Goal: Transaction & Acquisition: Subscribe to service/newsletter

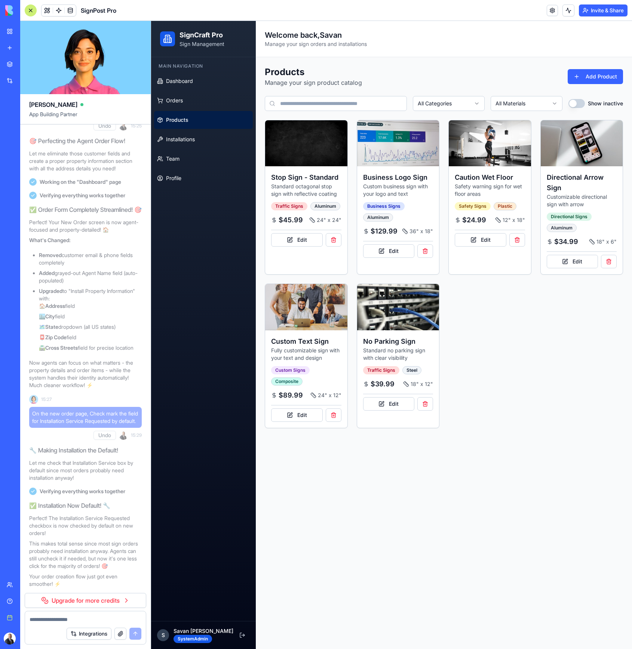
scroll to position [6090, 0]
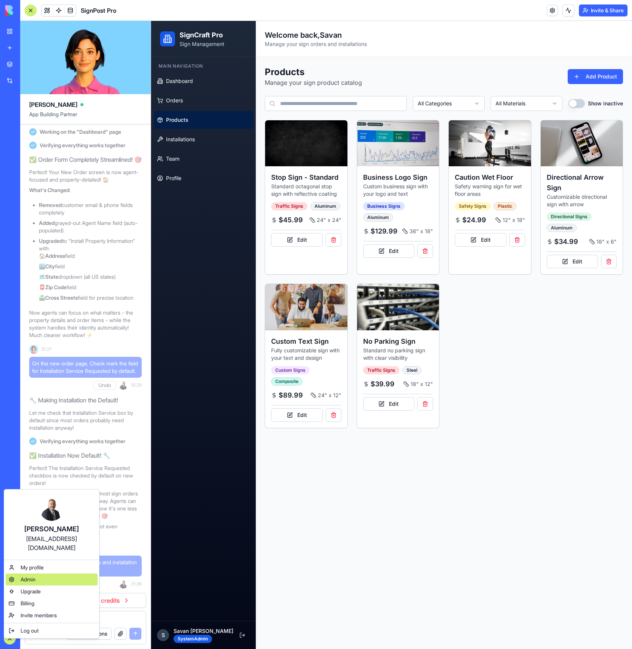
click at [34, 576] on span "Admin" at bounding box center [28, 579] width 15 height 7
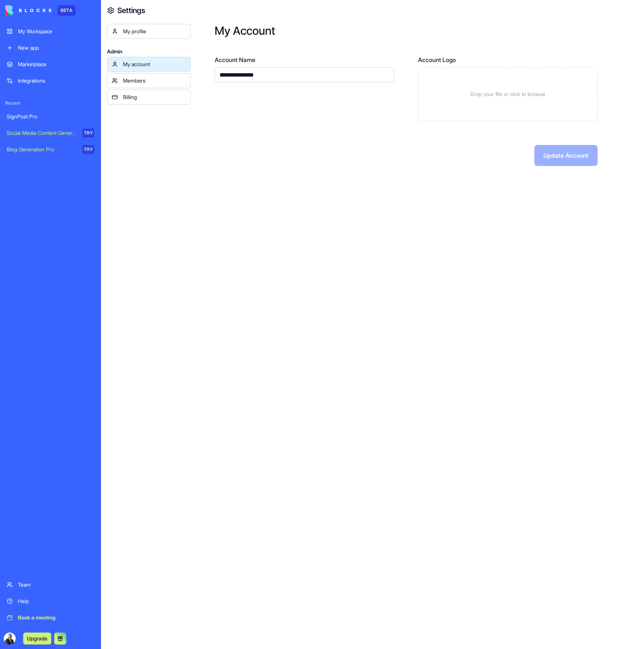
click at [132, 101] on div "Billing" at bounding box center [154, 96] width 63 height 7
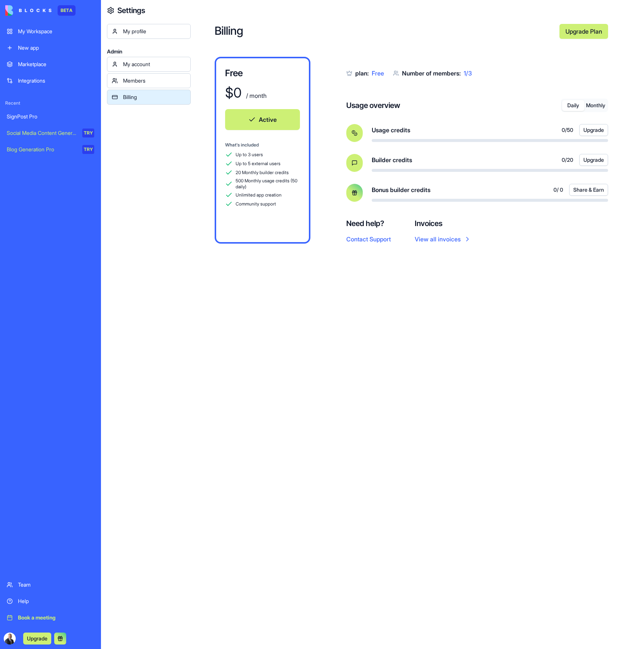
click at [288, 178] on div "Up to 3 users Up to 5 external users 20 Monthly builder credits 500 Monthly usa…" at bounding box center [262, 179] width 75 height 57
click at [590, 104] on button "Monthly" at bounding box center [595, 105] width 22 height 11
click at [573, 104] on button "Daily" at bounding box center [573, 105] width 22 height 11
click at [589, 104] on button "Monthly" at bounding box center [595, 105] width 22 height 11
click at [569, 105] on button "Daily" at bounding box center [573, 105] width 22 height 11
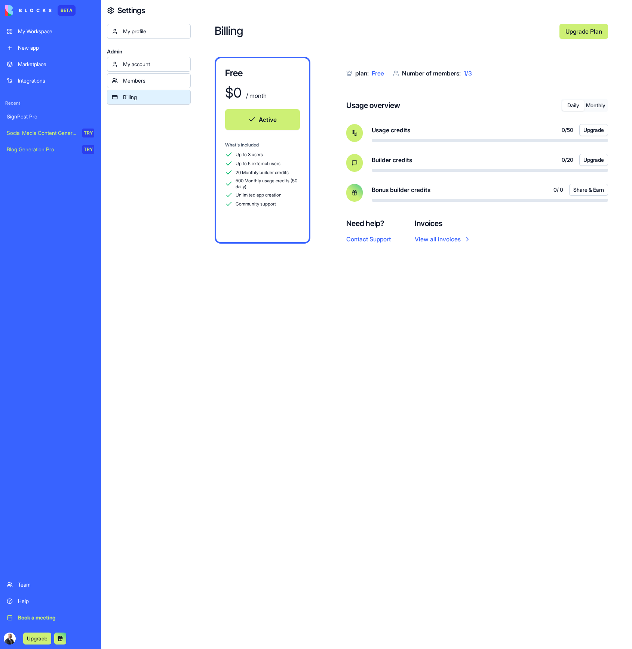
click at [591, 105] on button "Monthly" at bounding box center [595, 105] width 22 height 11
click at [157, 82] on div "Members" at bounding box center [154, 80] width 63 height 7
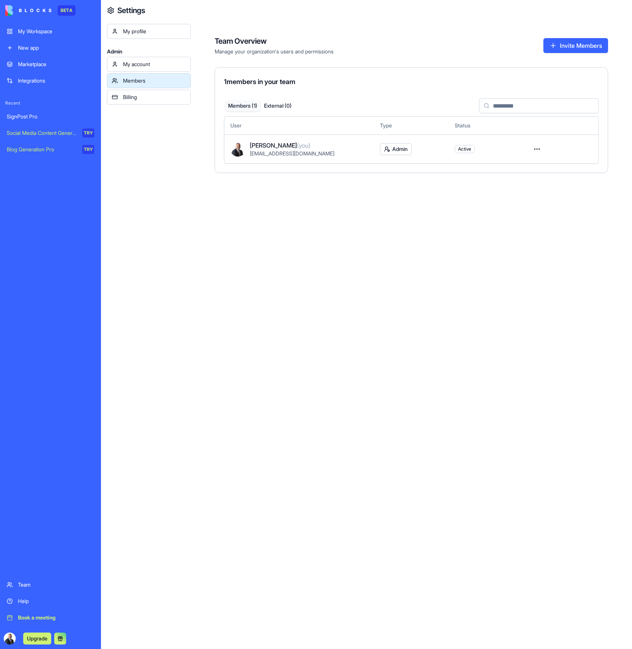
click at [554, 46] on button "Invite Members" at bounding box center [575, 45] width 65 height 15
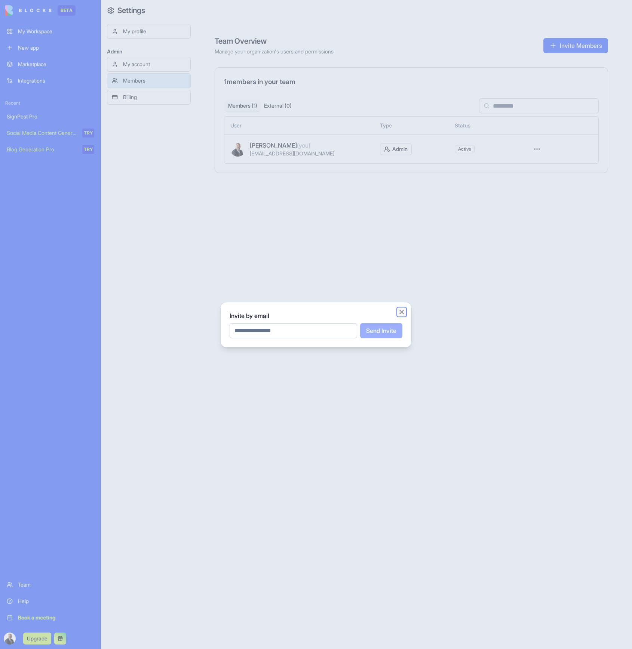
click at [402, 310] on button "Close" at bounding box center [401, 311] width 7 height 7
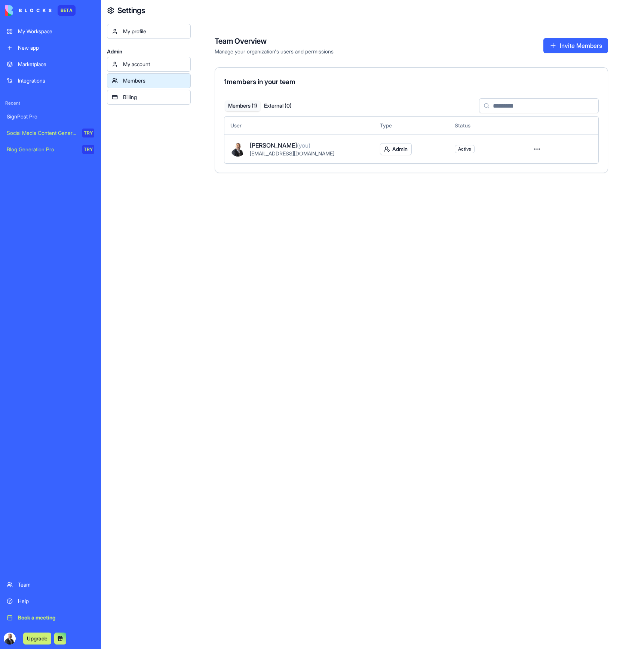
click at [150, 69] on link "My account" at bounding box center [149, 64] width 84 height 15
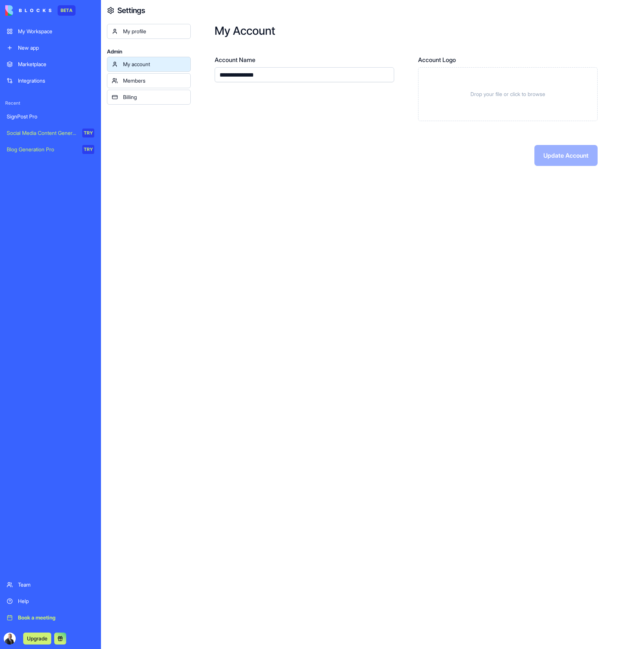
click at [141, 96] on div "Billing" at bounding box center [154, 96] width 63 height 7
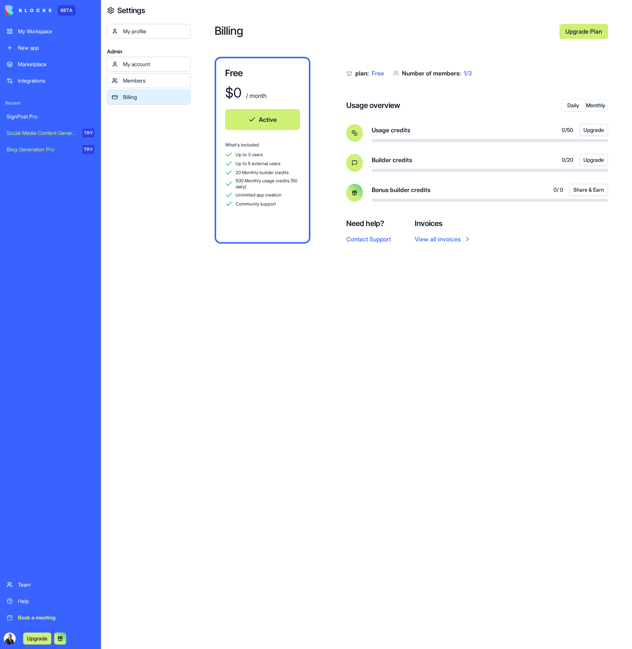
click at [34, 67] on div "Marketplace" at bounding box center [56, 64] width 76 height 7
click at [48, 78] on div "Integrations" at bounding box center [56, 80] width 76 height 7
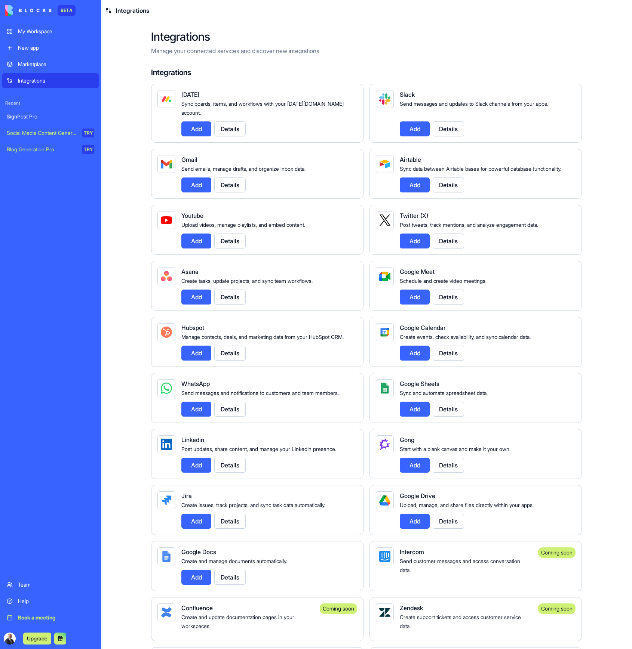
click at [48, 78] on div "Integrations" at bounding box center [56, 80] width 76 height 7
click at [52, 64] on div "Marketplace" at bounding box center [56, 64] width 76 height 7
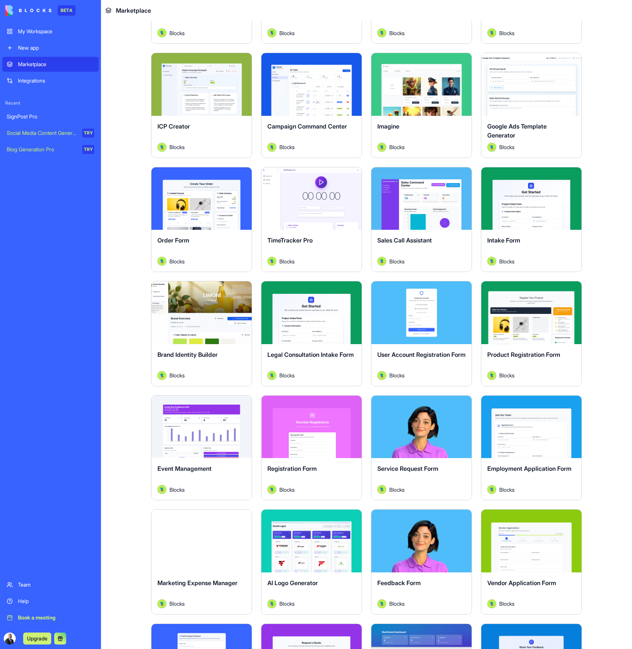
scroll to position [336, 0]
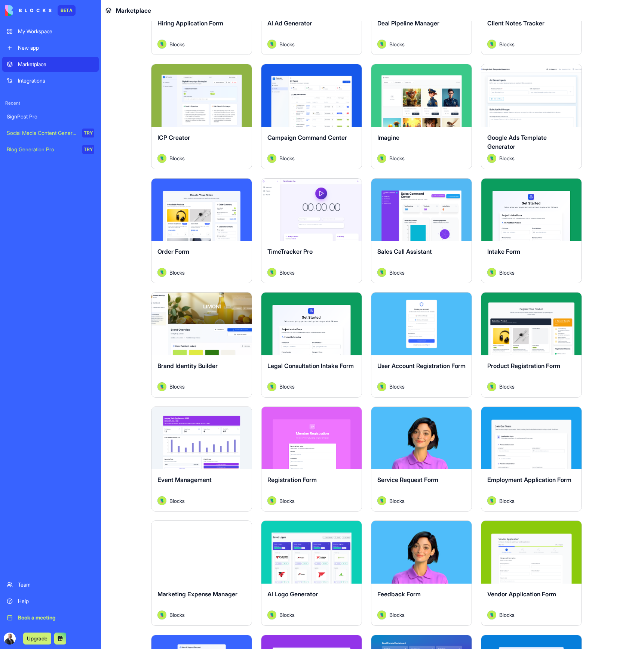
click at [209, 213] on button "Explore" at bounding box center [201, 209] width 56 height 15
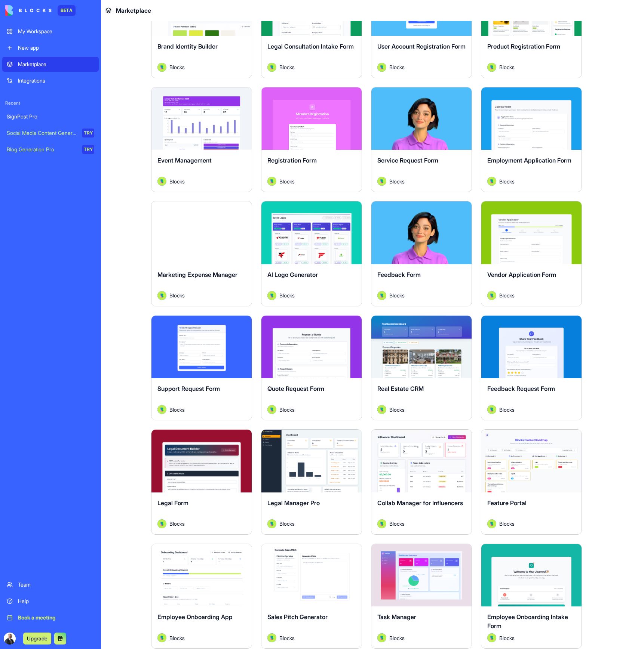
scroll to position [673, 0]
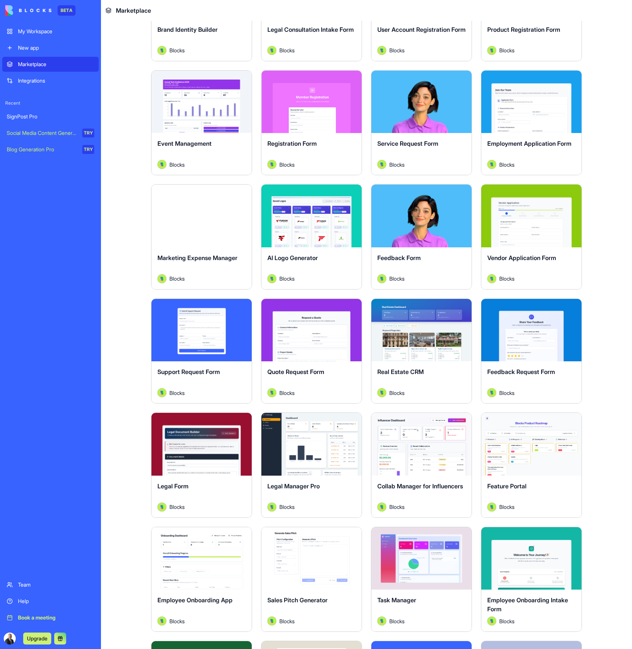
click at [315, 331] on button "Explore" at bounding box center [311, 330] width 56 height 15
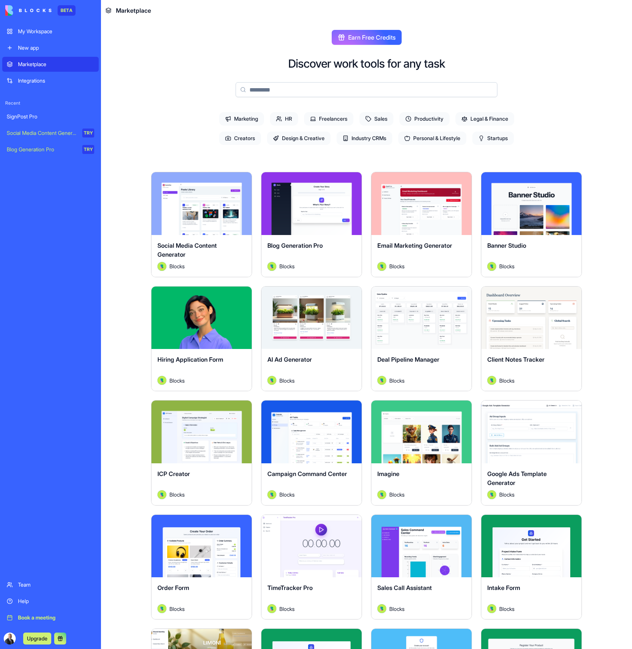
click at [36, 638] on button "Upgrade" at bounding box center [37, 639] width 28 height 12
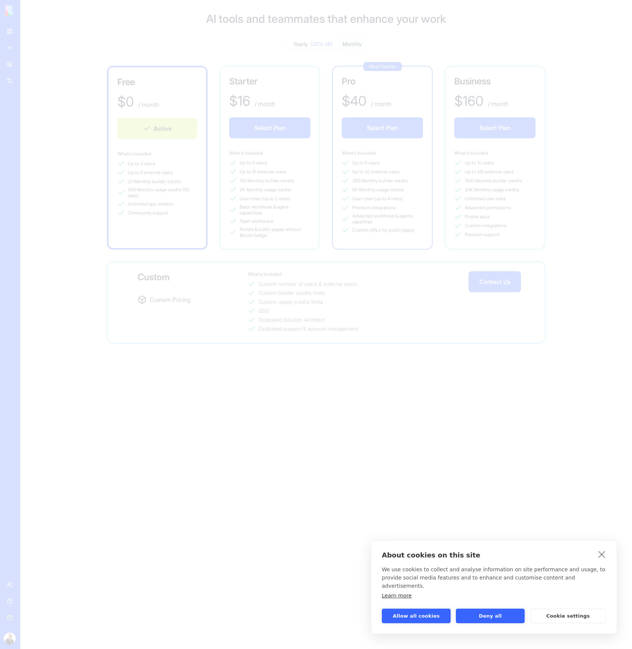
click at [278, 133] on div "About cookies on this site We use cookies to collect and analyse information on…" at bounding box center [316, 324] width 632 height 649
click at [483, 615] on button "Deny all" at bounding box center [490, 616] width 69 height 15
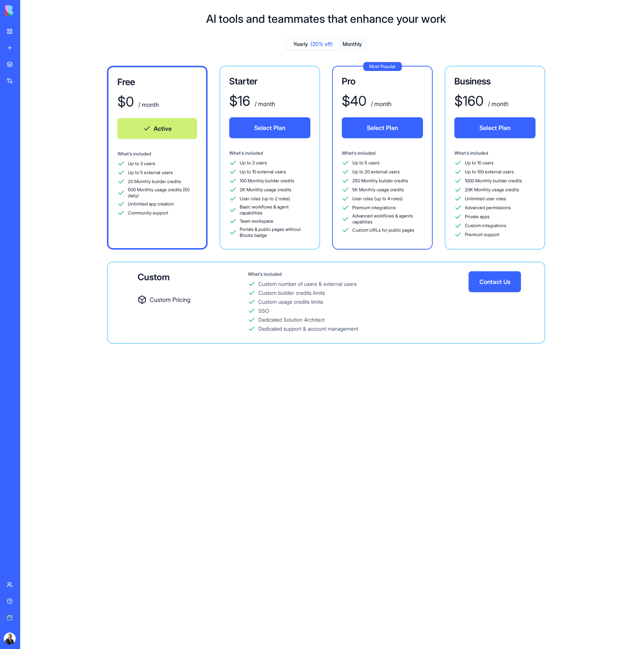
click at [256, 127] on button "Select Plan" at bounding box center [269, 127] width 81 height 21
click at [356, 48] on button "Monthly" at bounding box center [352, 44] width 26 height 11
click at [259, 133] on button "Select Plan" at bounding box center [269, 127] width 81 height 21
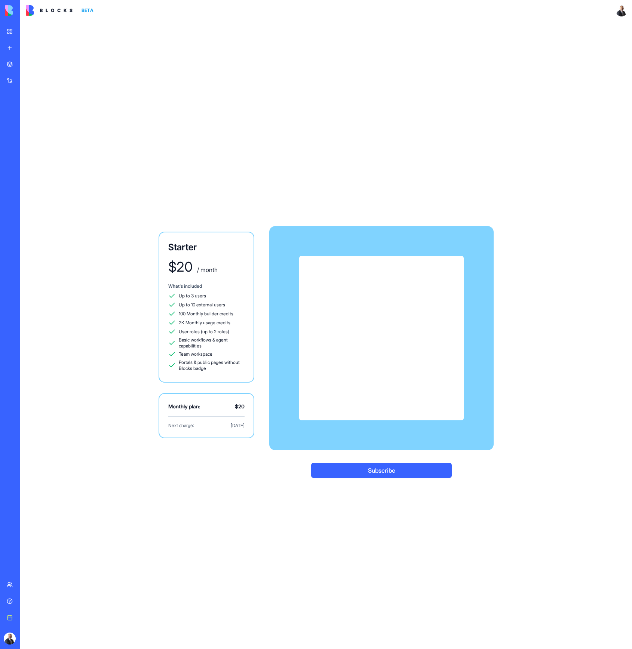
click at [358, 470] on button "Subscribe" at bounding box center [381, 470] width 141 height 15
click at [361, 471] on button "Subscribe" at bounding box center [381, 470] width 141 height 15
